Goal: Communication & Community: Answer question/provide support

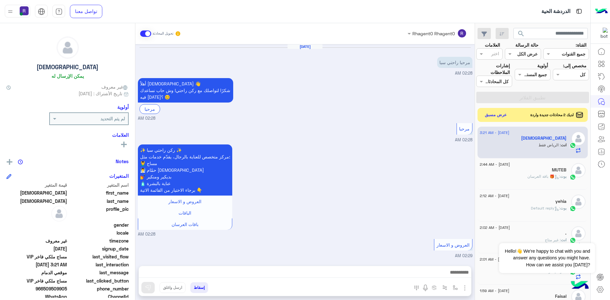
scroll to position [482, 0]
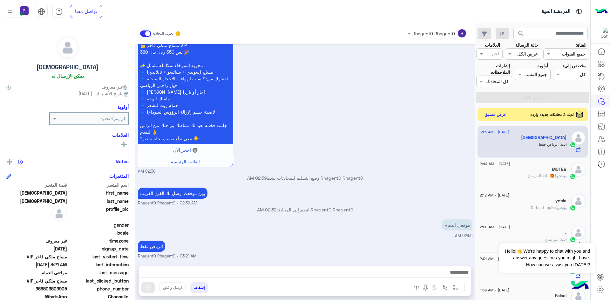
click at [490, 116] on button "عرض مسبق" at bounding box center [495, 115] width 27 height 9
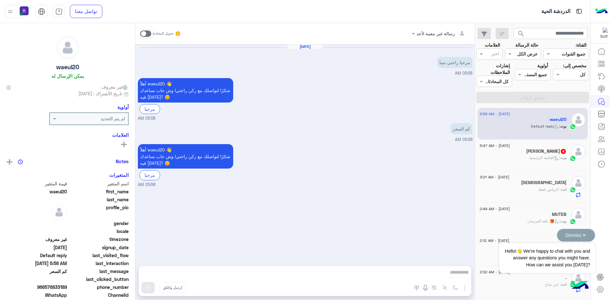
click at [579, 239] on button "Dismiss ✕" at bounding box center [576, 235] width 38 height 13
click at [530, 154] on div "[PERSON_NAME] 4" at bounding box center [523, 152] width 87 height 7
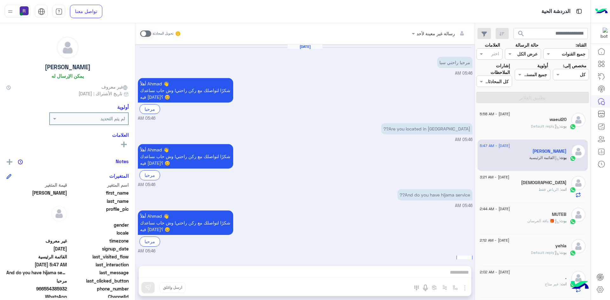
scroll to position [111, 0]
